Goal: Navigation & Orientation: Understand site structure

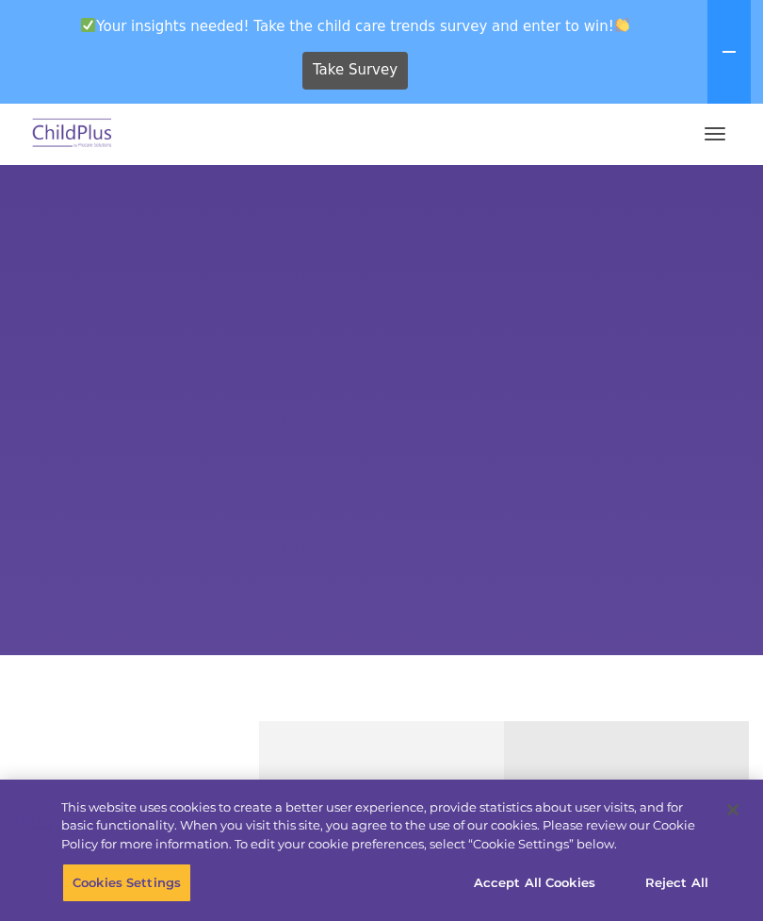
select select "MEDIUM"
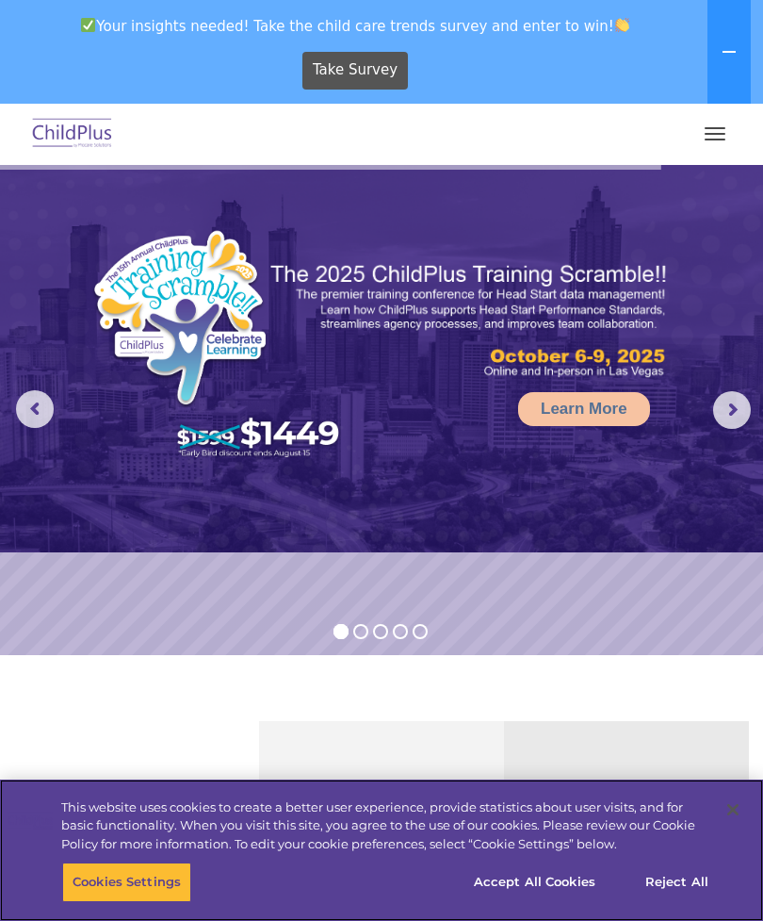
click at [522, 878] on button "Accept All Cookies" at bounding box center [535, 882] width 142 height 40
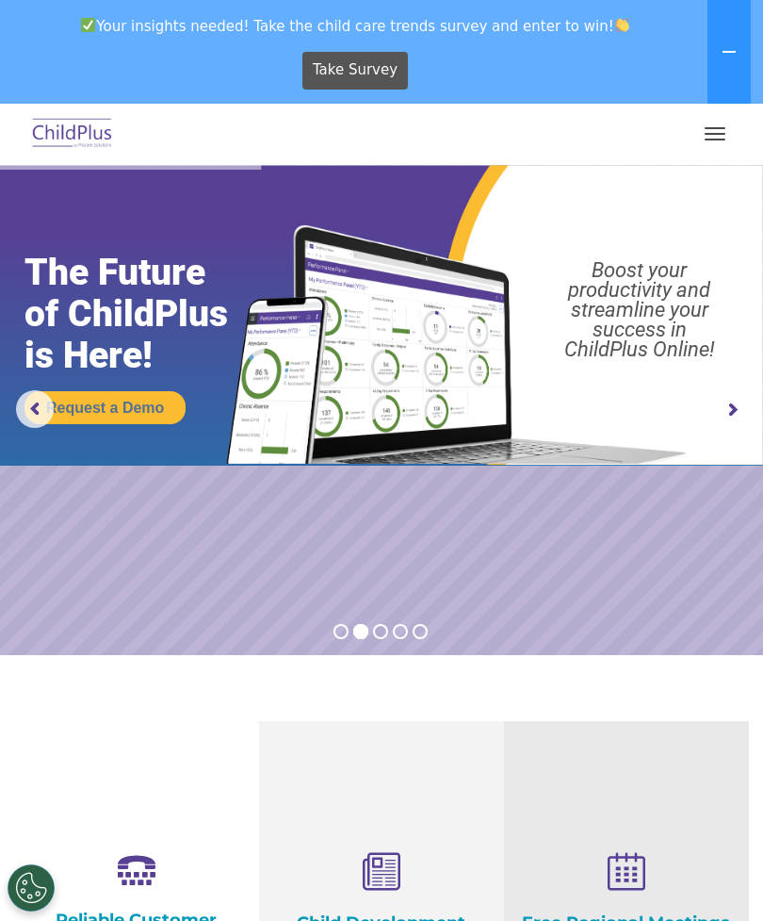
click at [716, 130] on button "button" at bounding box center [715, 134] width 40 height 30
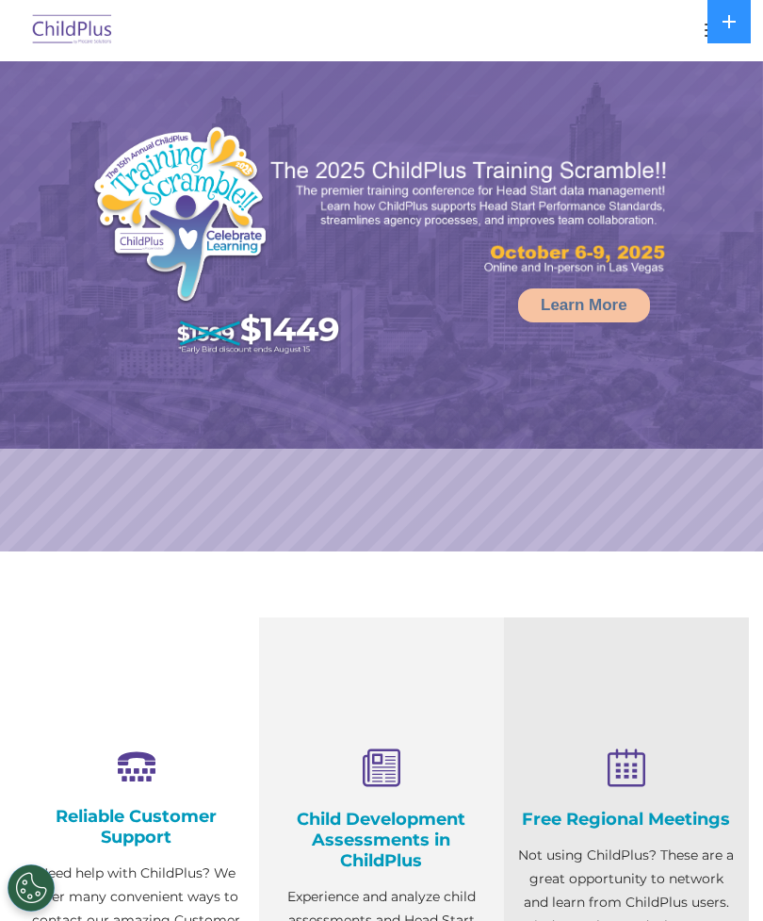
select select "MEDIUM"
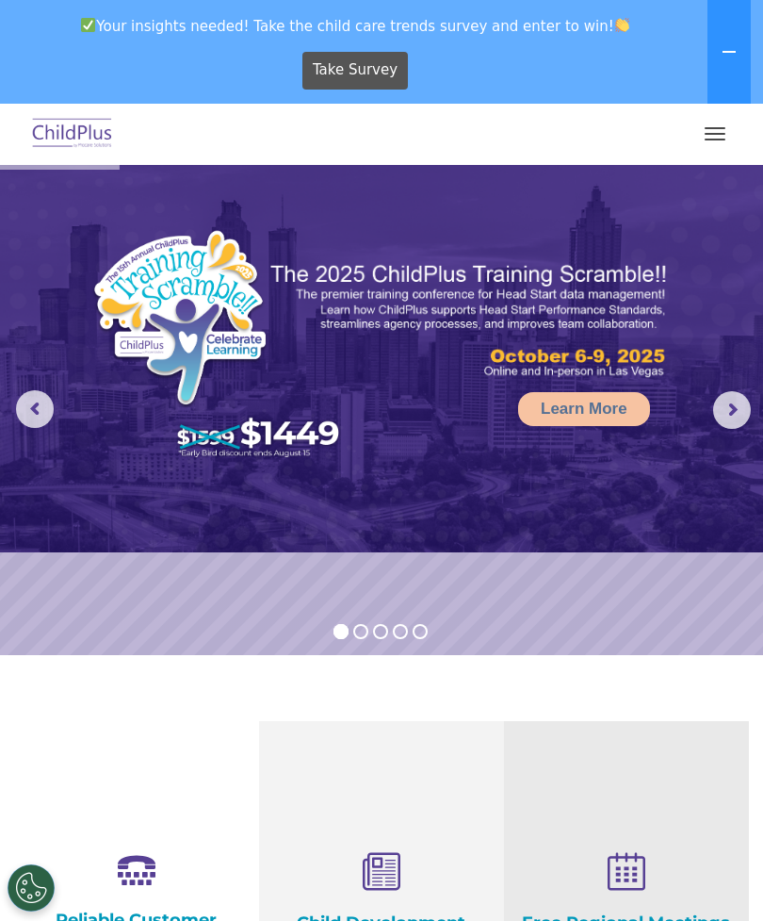
click at [713, 138] on button "button" at bounding box center [715, 134] width 40 height 30
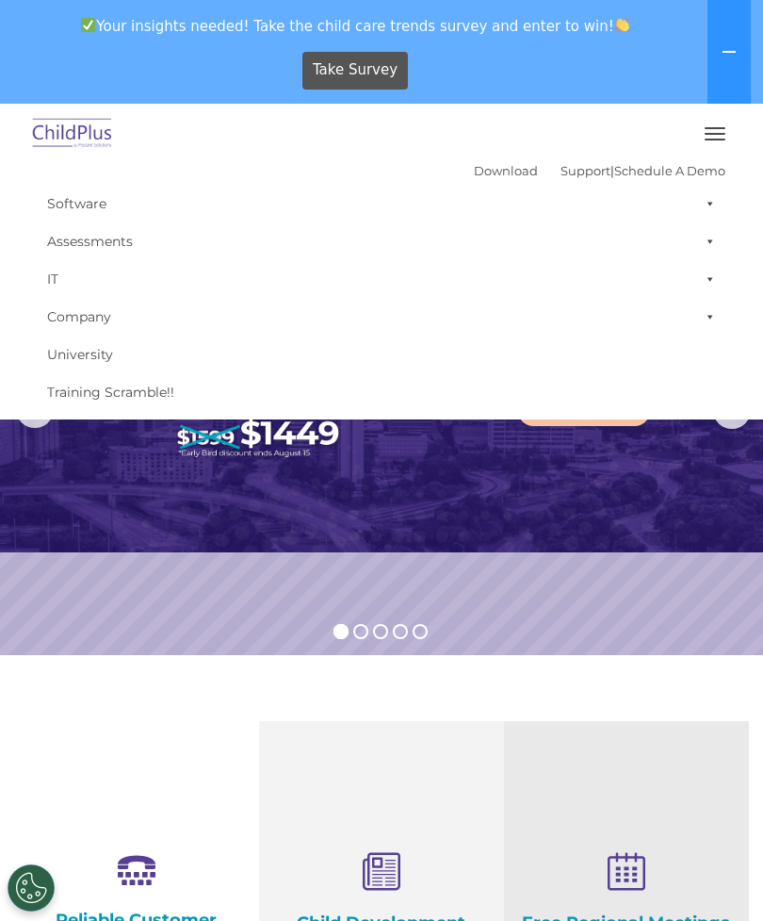
click at [722, 127] on span "button" at bounding box center [715, 128] width 21 height 2
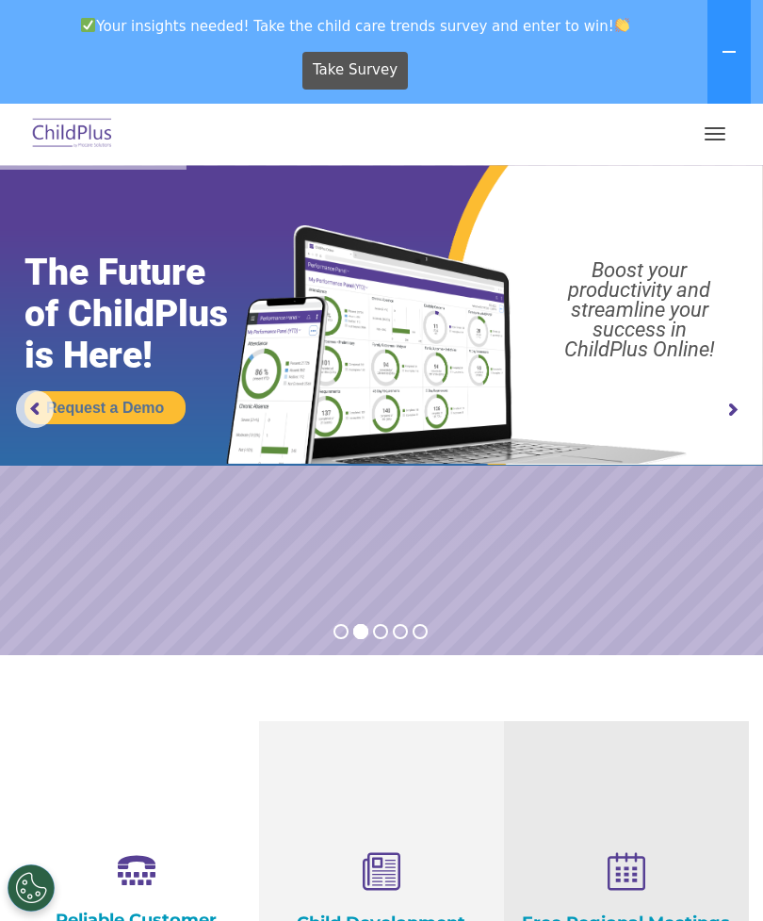
click at [734, 60] on button at bounding box center [729, 52] width 43 height 104
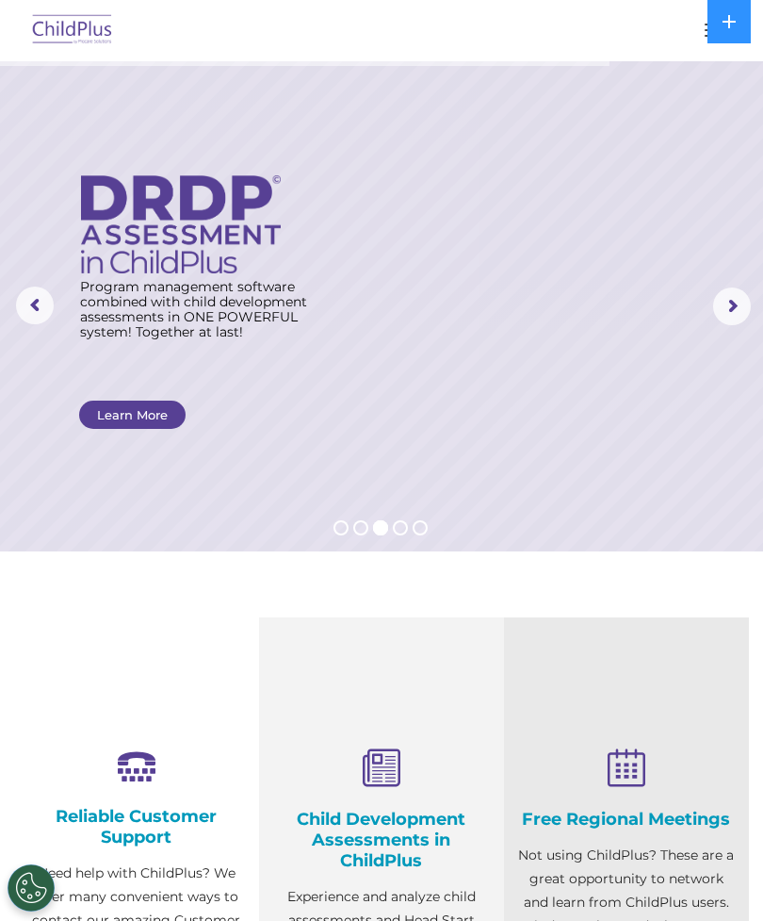
click at [747, 302] on rs-arrow at bounding box center [732, 306] width 38 height 38
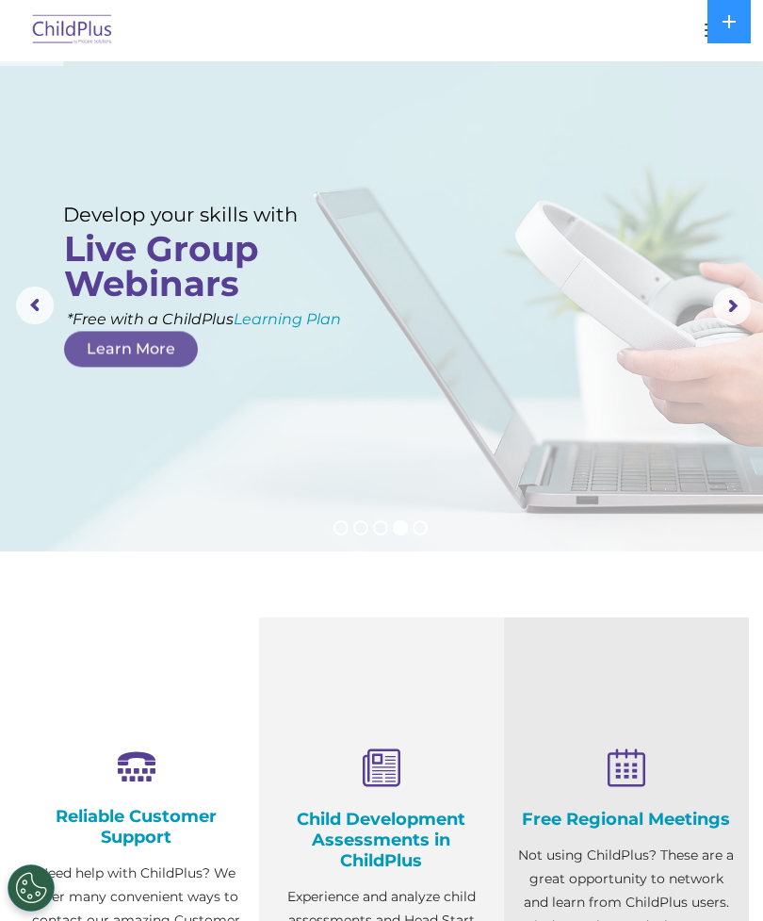
click at [730, 12] on button at bounding box center [729, 21] width 43 height 43
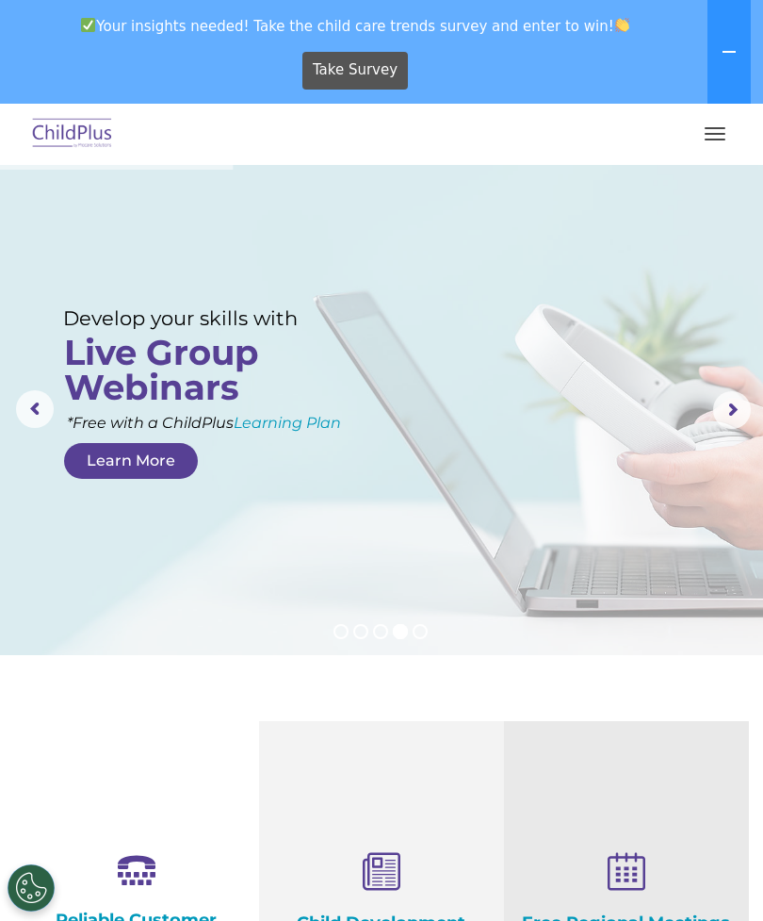
click at [730, 35] on button at bounding box center [729, 52] width 43 height 104
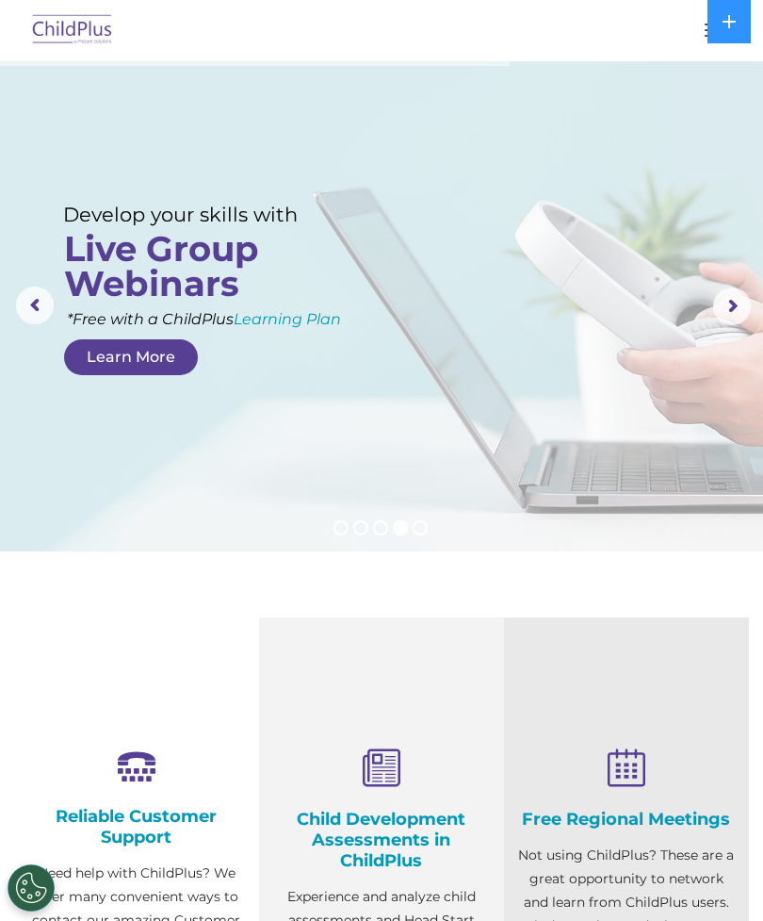
click at [733, 19] on icon at bounding box center [729, 21] width 15 height 15
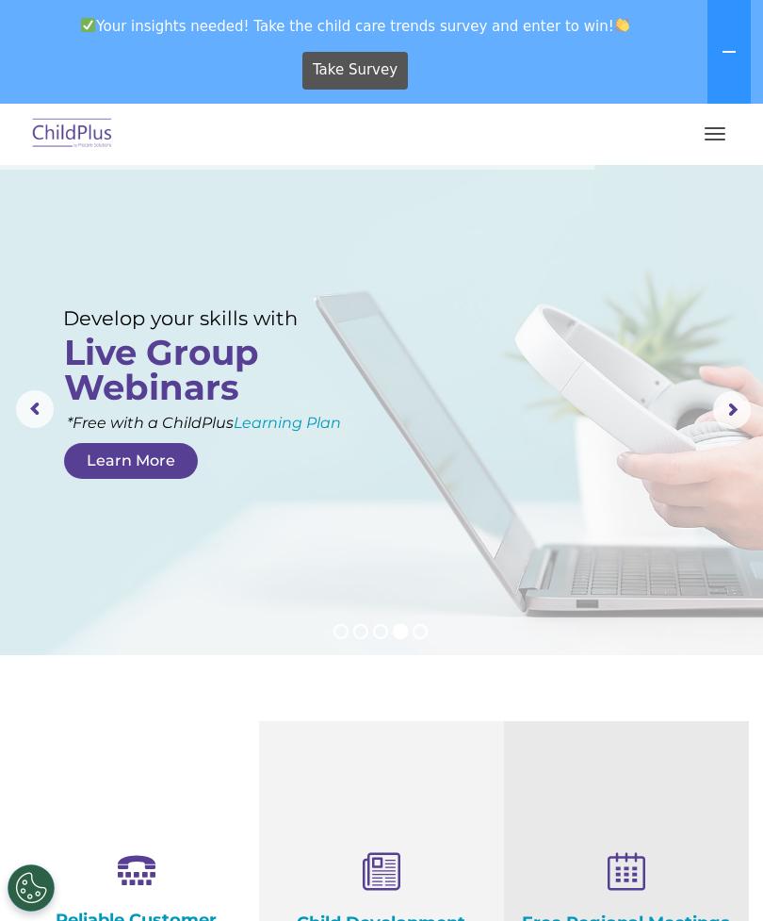
click at [718, 137] on button "button" at bounding box center [715, 134] width 40 height 30
